Goal: Task Accomplishment & Management: Manage account settings

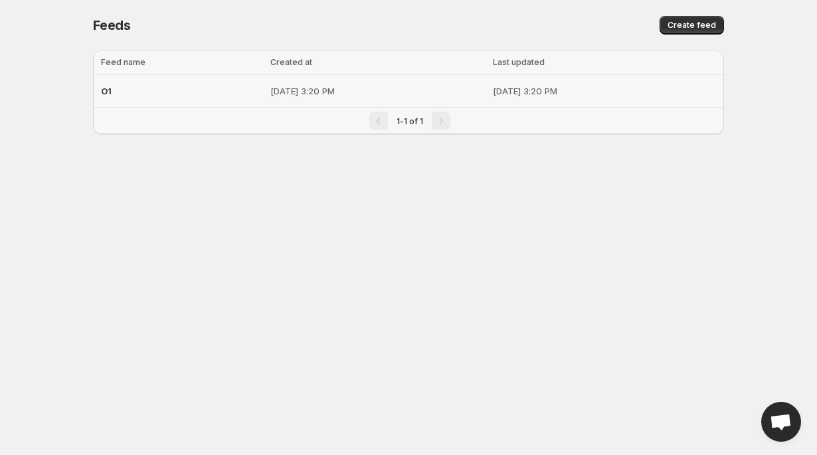
click at [214, 100] on div "O1" at bounding box center [181, 91] width 161 height 24
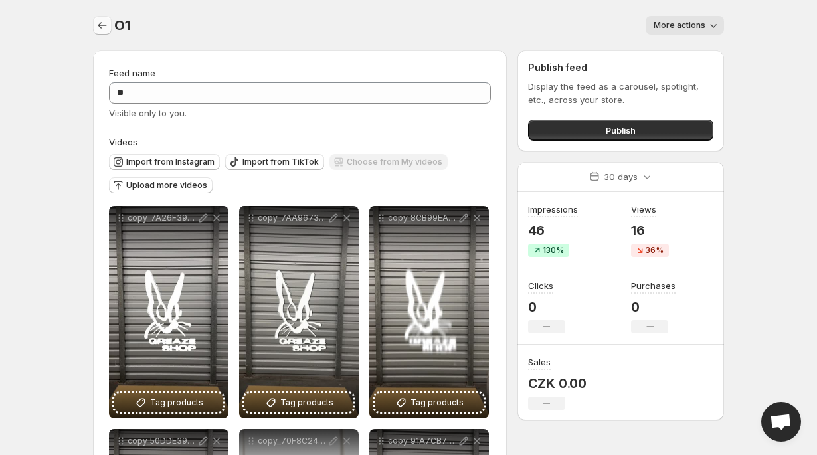
click at [98, 25] on icon "Settings" at bounding box center [102, 25] width 9 height 7
